Goal: Navigation & Orientation: Find specific page/section

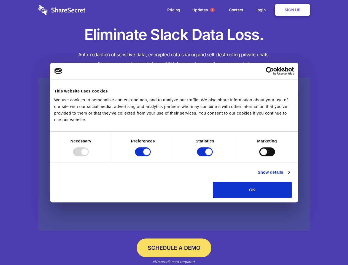
click at [89, 156] on div at bounding box center [81, 151] width 16 height 9
click at [151, 156] on input "Preferences" at bounding box center [143, 151] width 16 height 9
checkbox input "false"
click at [206, 156] on input "Statistics" at bounding box center [205, 151] width 16 height 9
checkbox input "false"
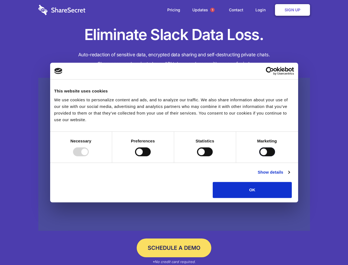
click at [259, 156] on input "Marketing" at bounding box center [267, 151] width 16 height 9
checkbox input "true"
click at [290, 175] on link "Show details" at bounding box center [274, 172] width 32 height 7
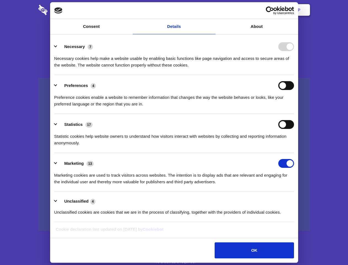
click at [294, 68] on div "Necessary cookies help make a website usable by enabling basic functions like p…" at bounding box center [174, 59] width 240 height 17
click at [212, 10] on span "1" at bounding box center [212, 10] width 4 height 4
